Goal: Find contact information: Find contact information

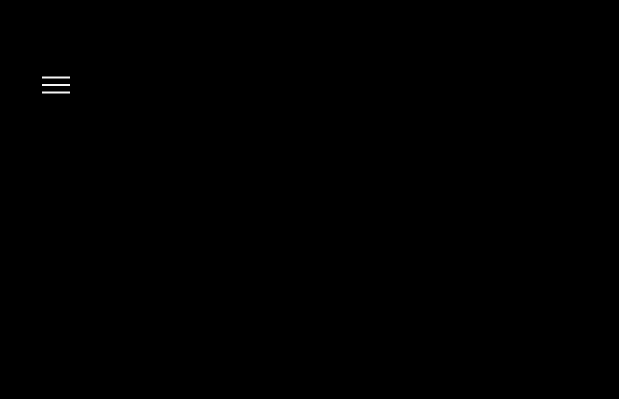
type input "**********"
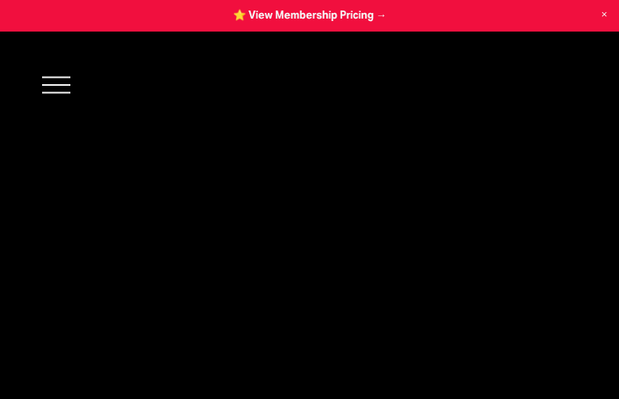
type input "**********"
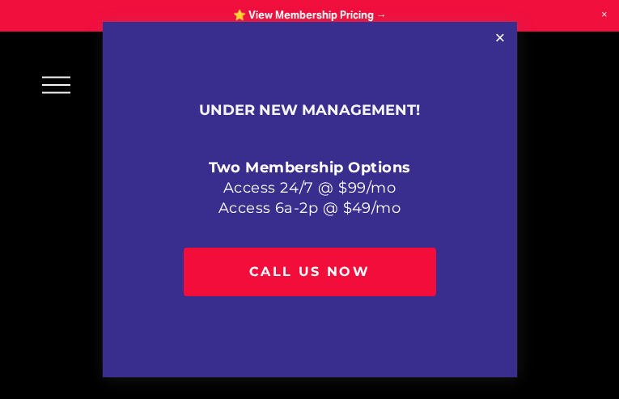
type input "**********"
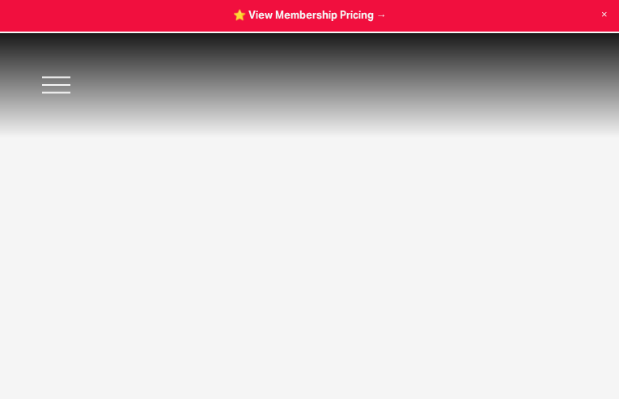
type input "**********"
